Goal: Task Accomplishment & Management: Use online tool/utility

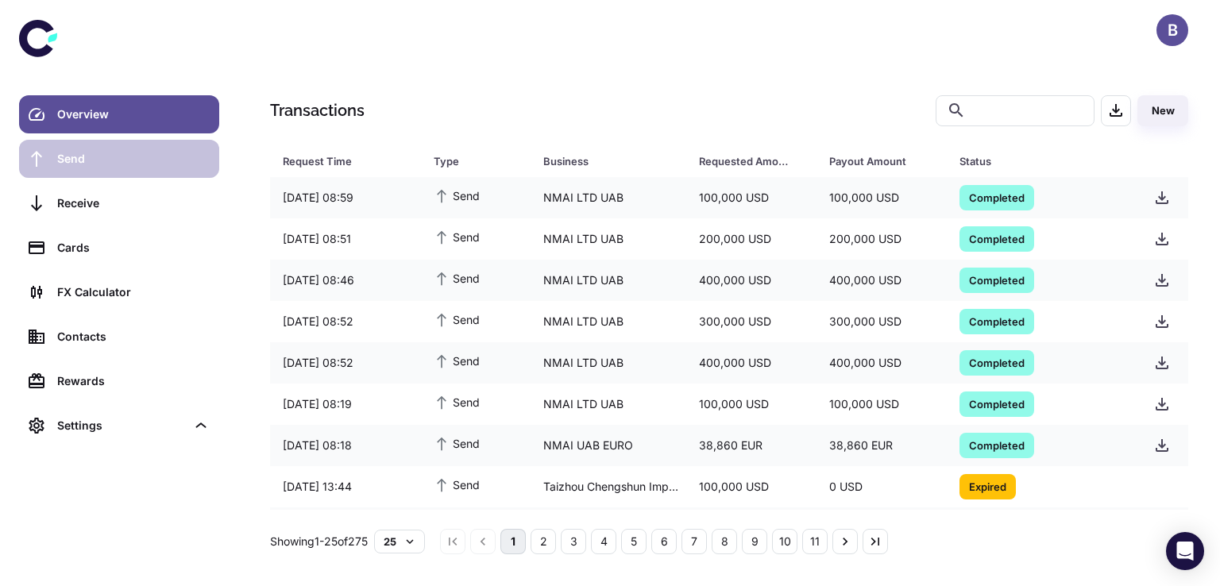
click at [76, 169] on link "Send" at bounding box center [119, 159] width 200 height 38
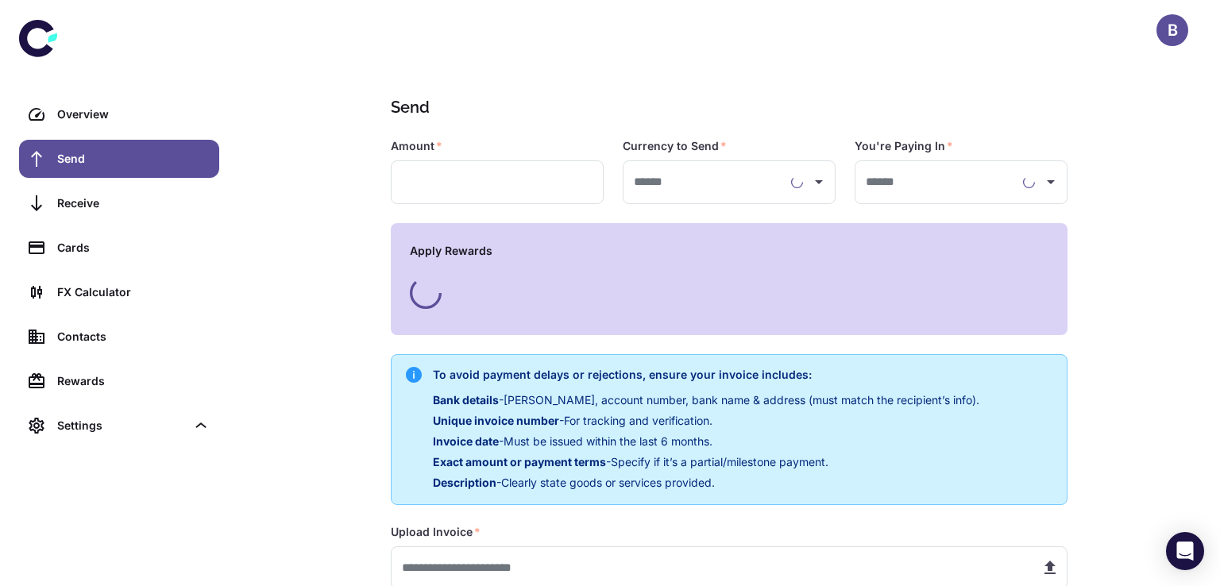
type input "**********"
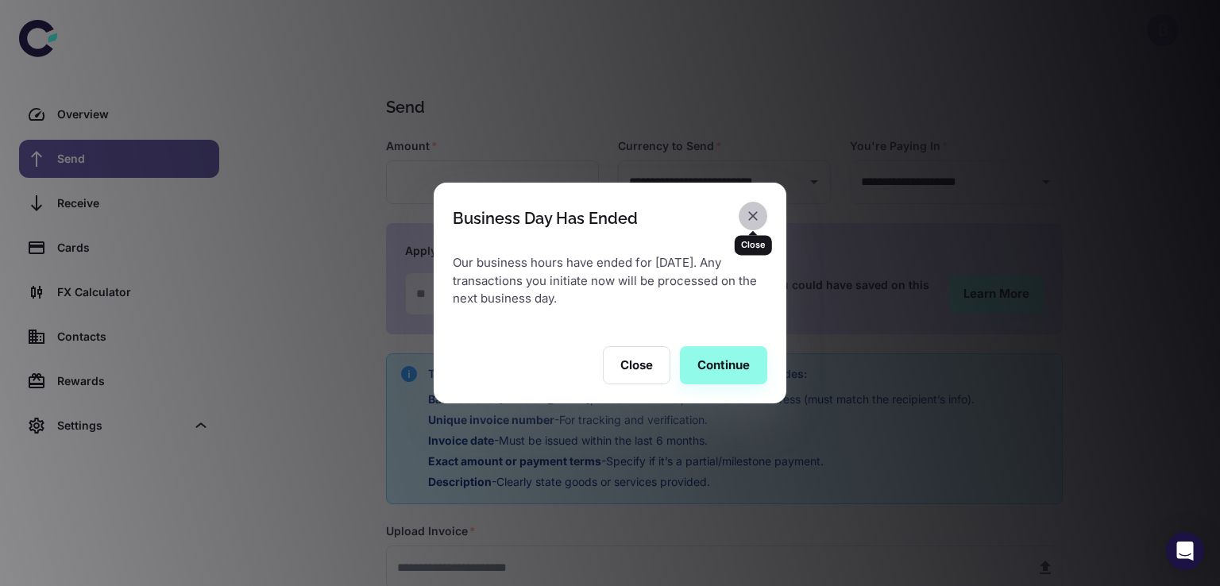
click at [762, 212] on button "button" at bounding box center [753, 216] width 29 height 29
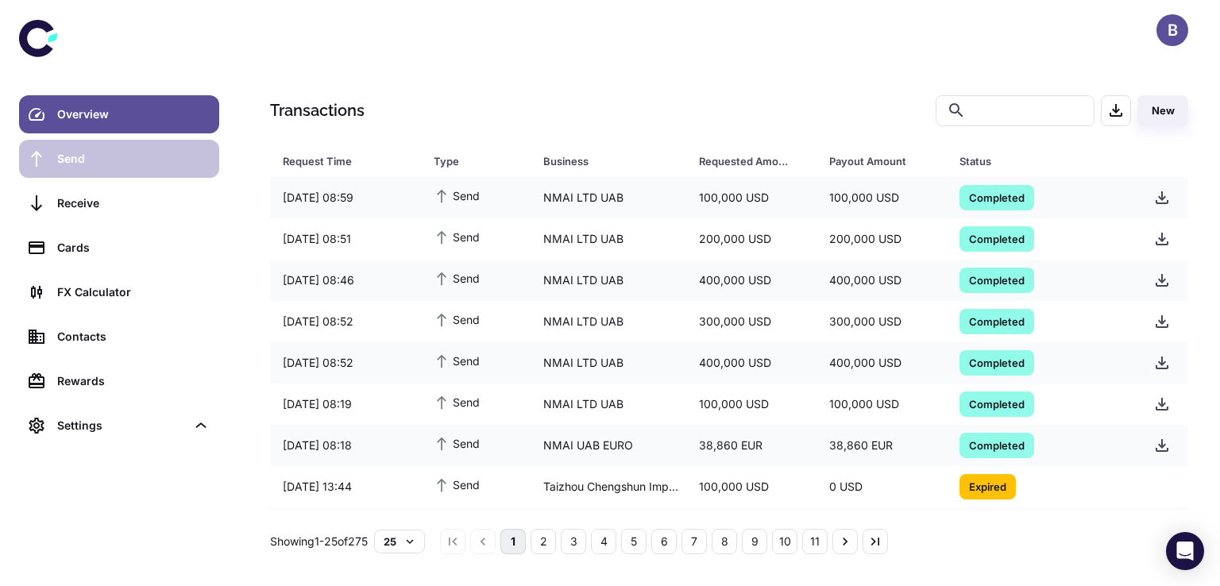
click at [55, 156] on link "Send" at bounding box center [119, 159] width 200 height 38
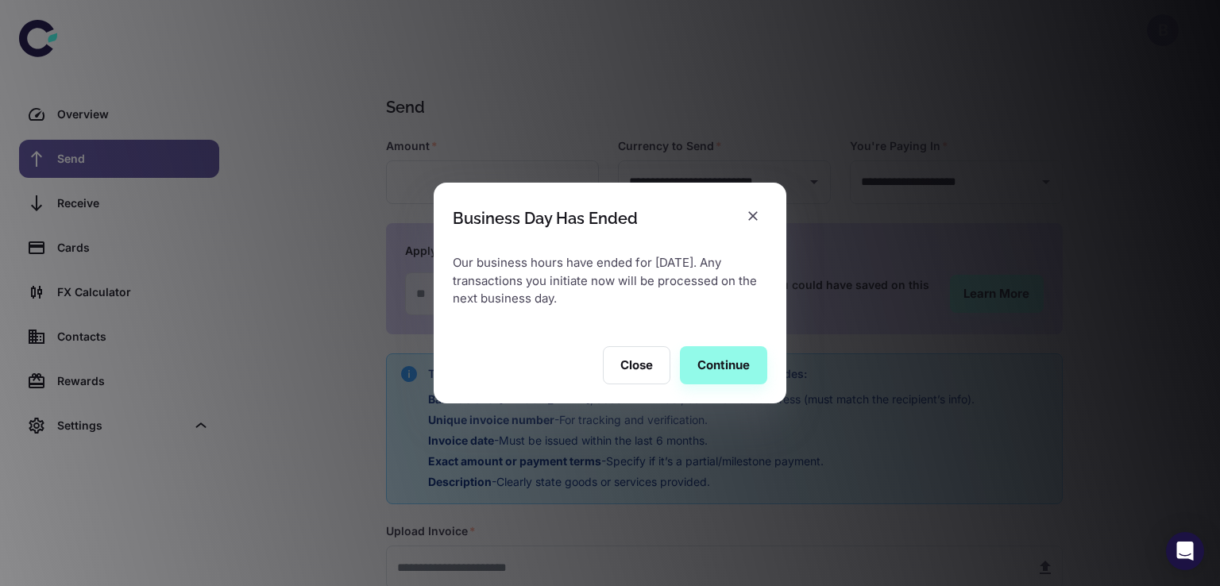
click at [670, 360] on div "Close Continue" at bounding box center [610, 365] width 353 height 76
click at [658, 360] on button "Close" at bounding box center [637, 365] width 68 height 38
